Goal: Information Seeking & Learning: Learn about a topic

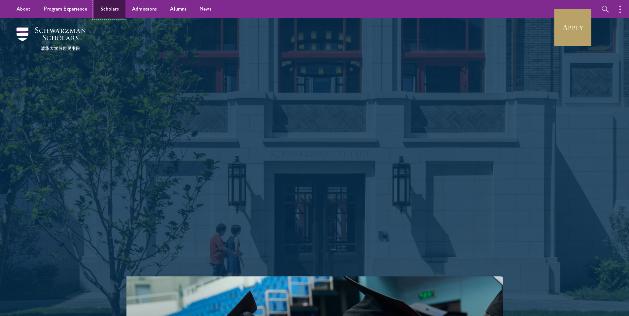
click at [106, 10] on link "Scholars" at bounding box center [110, 9] width 32 height 18
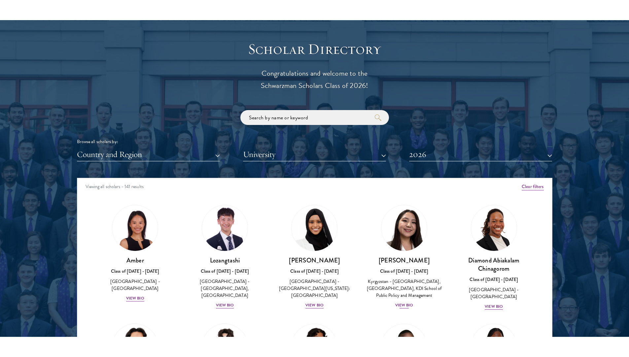
scroll to position [871, 0]
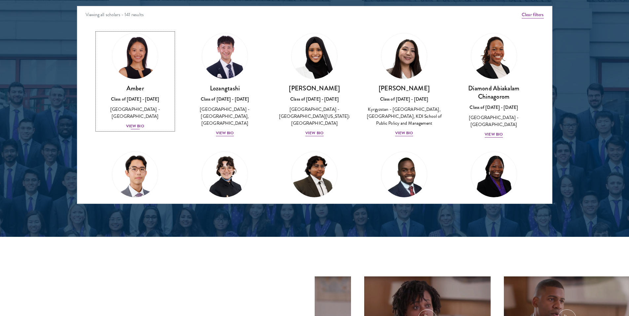
click at [131, 123] on div "View Bio" at bounding box center [135, 126] width 18 height 6
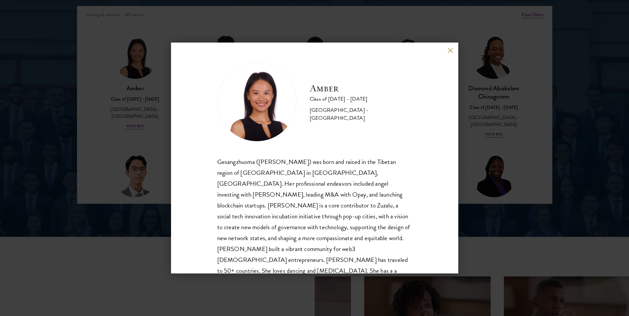
click at [233, 161] on div "Gesangzhuoma ([PERSON_NAME]) was born and raised in the Tibetan region of [GEOG…" at bounding box center [314, 228] width 195 height 142
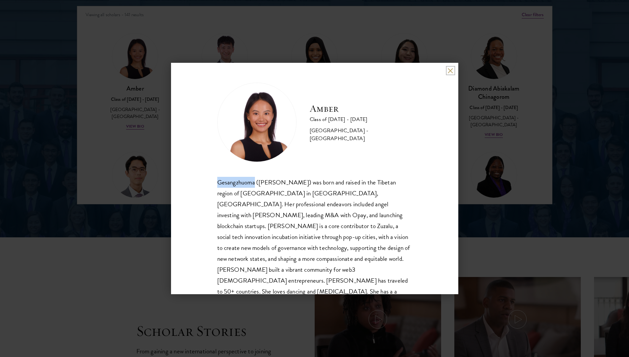
click at [449, 72] on button at bounding box center [451, 71] width 6 height 6
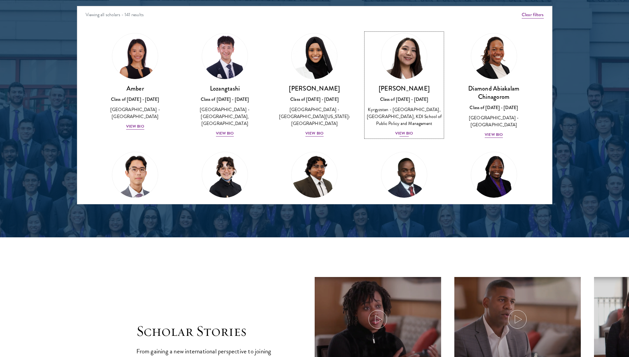
click at [396, 91] on h3 "[PERSON_NAME]" at bounding box center [404, 88] width 77 height 8
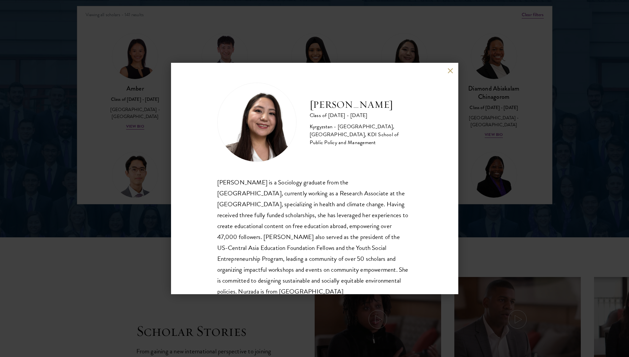
click at [232, 184] on div "[PERSON_NAME] is a Sociology graduate from the [GEOGRAPHIC_DATA], currently wor…" at bounding box center [314, 237] width 195 height 120
click at [452, 68] on button at bounding box center [451, 71] width 6 height 6
